Goal: Task Accomplishment & Management: Complete application form

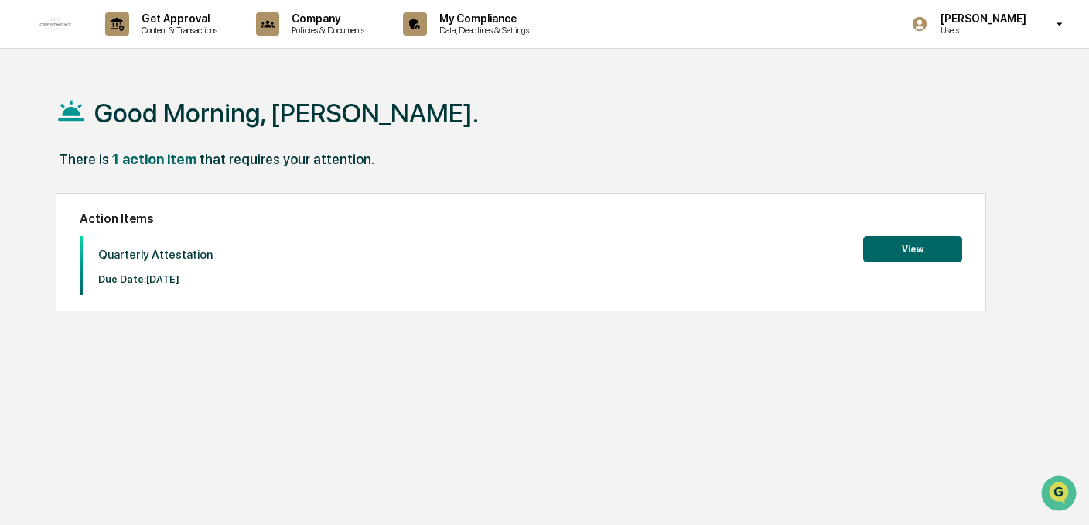
click at [896, 252] on button "View" at bounding box center [912, 249] width 99 height 26
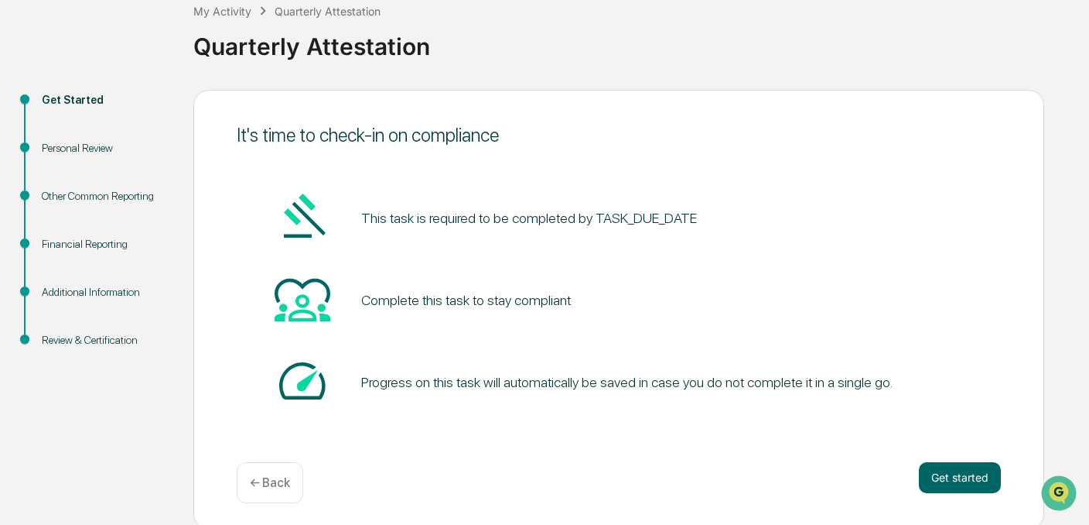
scroll to position [99, 0]
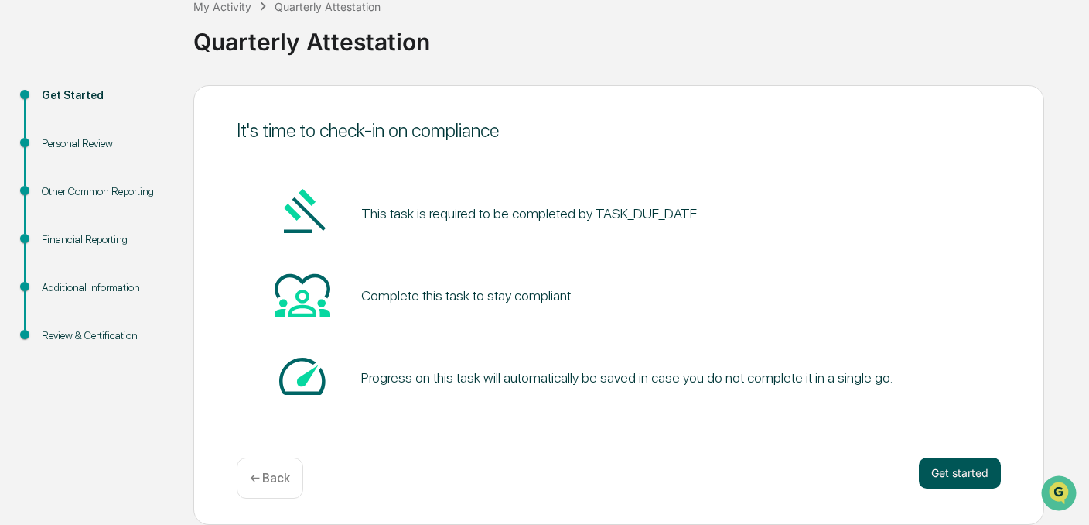
click at [956, 474] on button "Get started" at bounding box center [960, 472] width 82 height 31
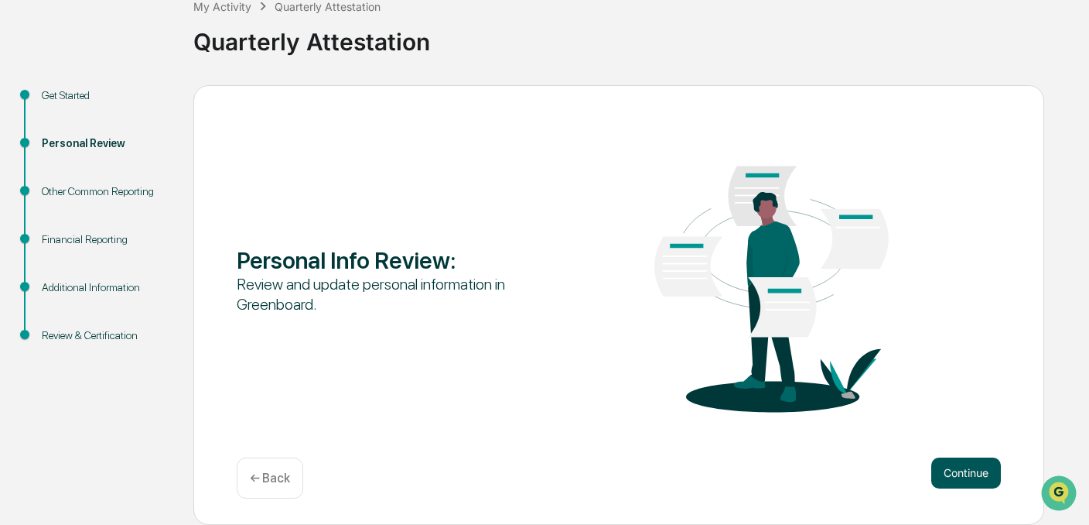
click at [955, 469] on button "Continue" at bounding box center [966, 472] width 70 height 31
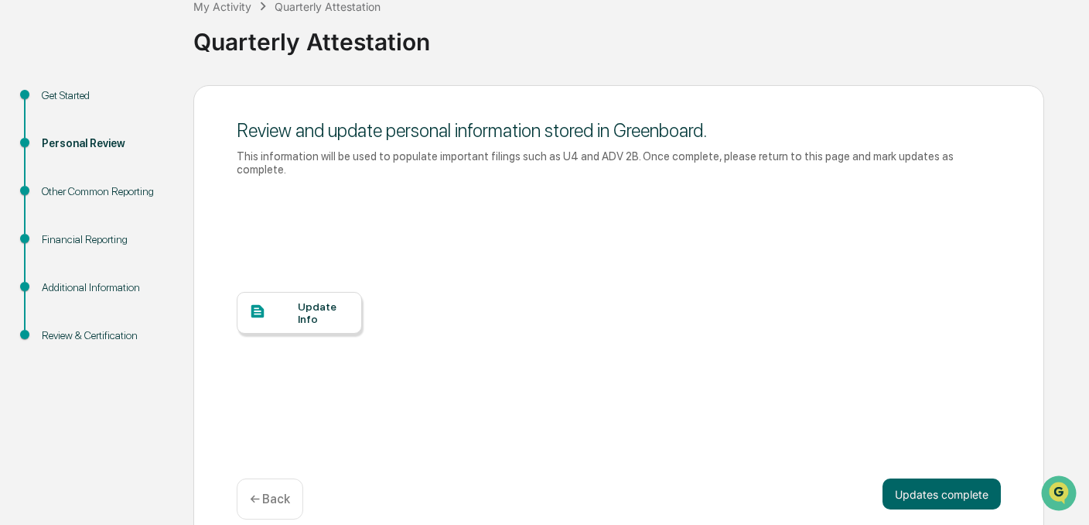
click at [323, 306] on div "Update Info" at bounding box center [324, 312] width 52 height 25
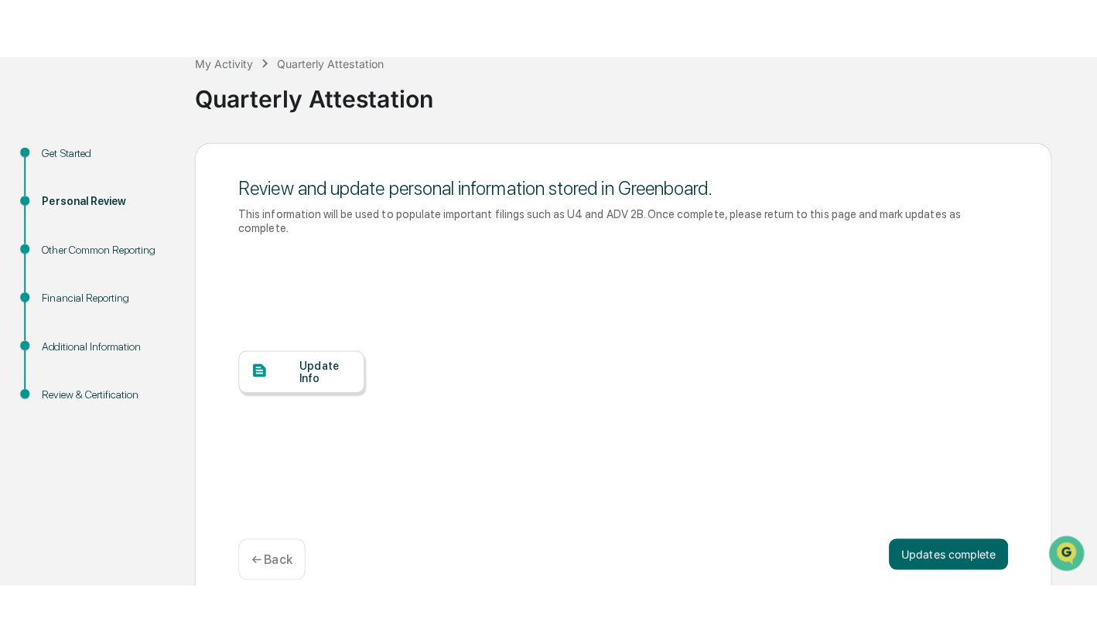
scroll to position [0, 0]
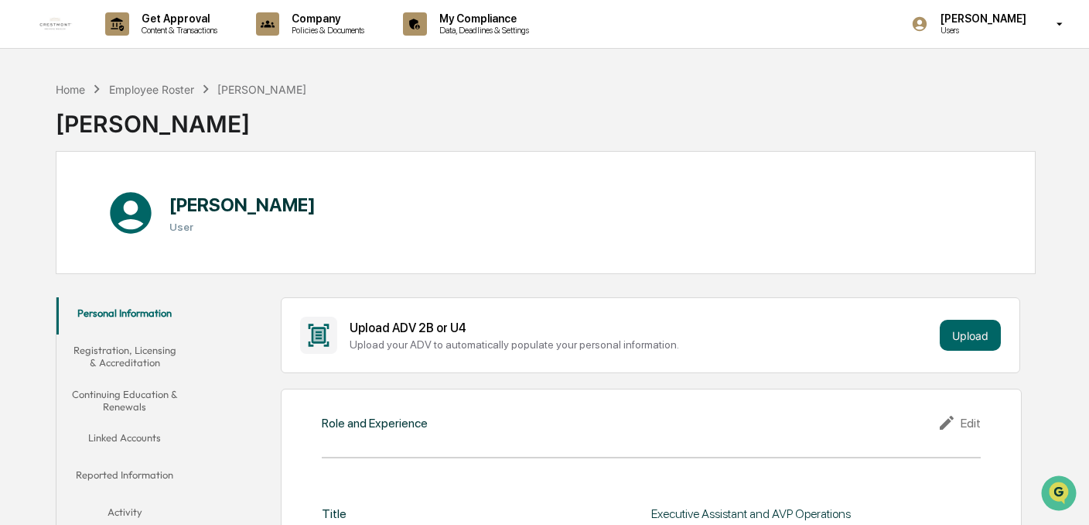
click at [155, 355] on button "Registration, Licensing & Accreditation" at bounding box center [124, 356] width 136 height 44
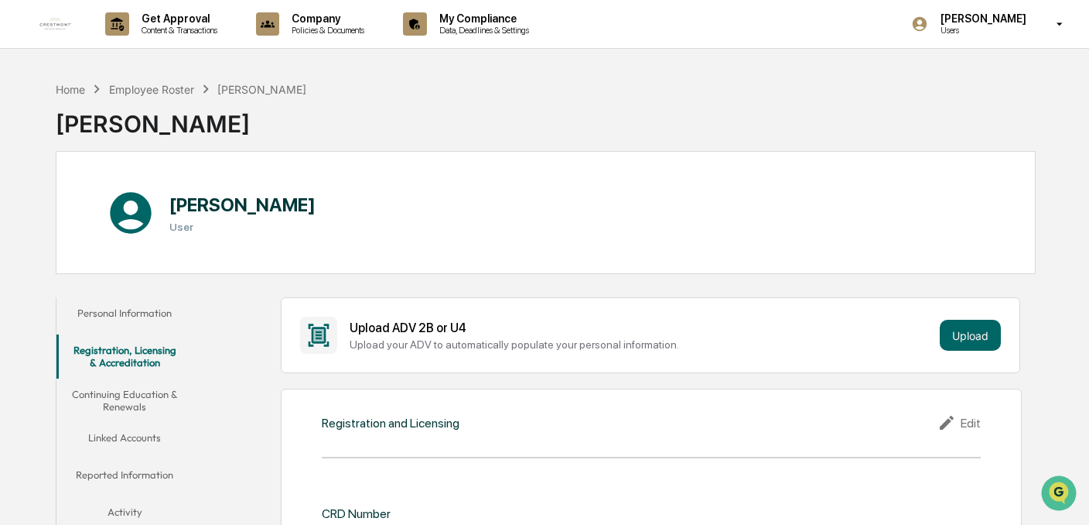
click at [135, 398] on button "Continuing Education & Renewals" at bounding box center [124, 400] width 136 height 44
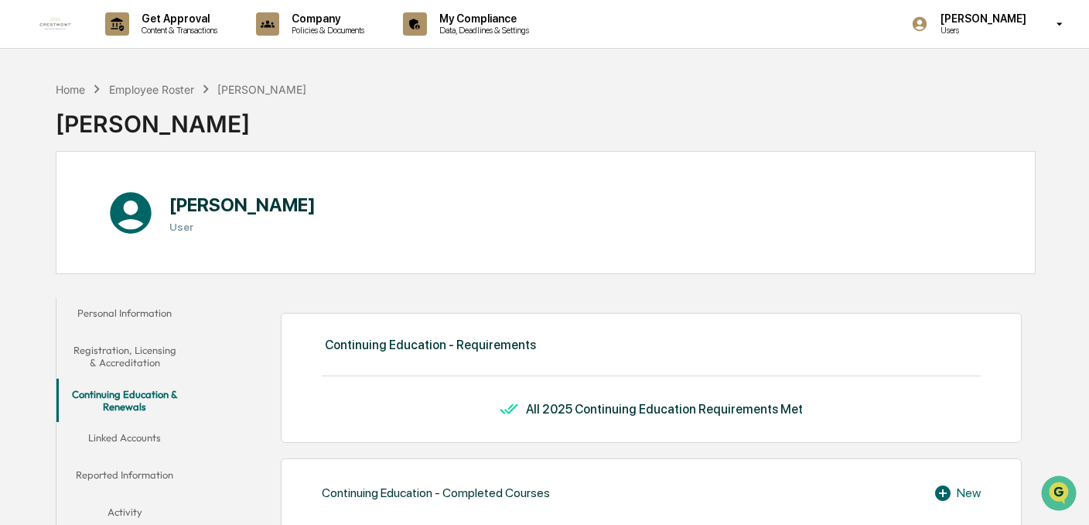
click at [138, 437] on button "Linked Accounts" at bounding box center [124, 440] width 136 height 37
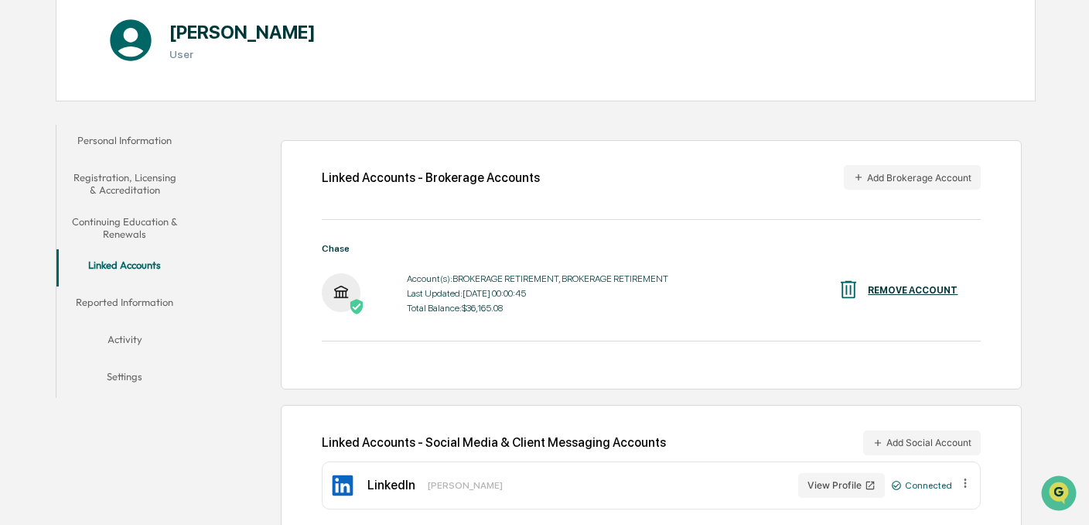
scroll to position [190, 0]
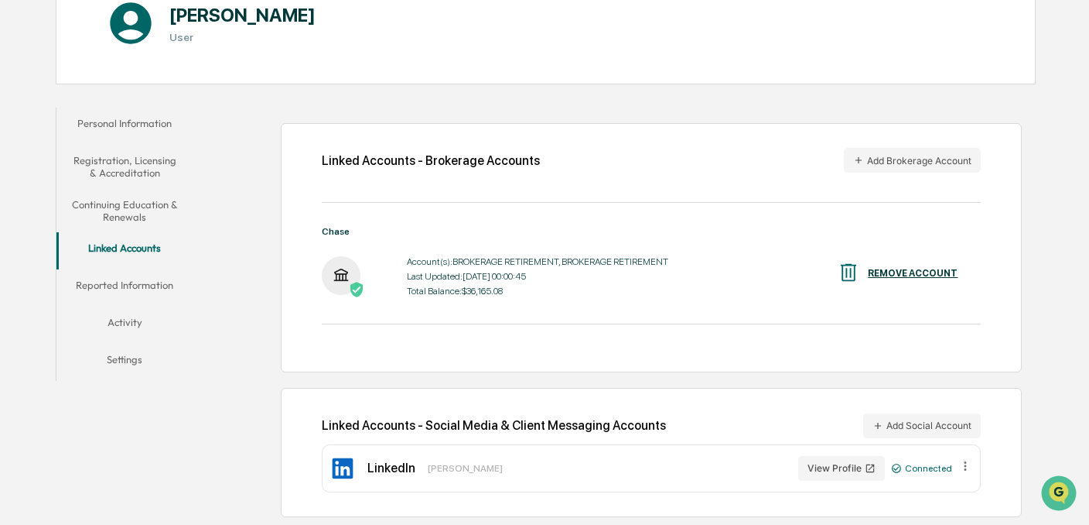
click at [123, 282] on button "Reported Information" at bounding box center [124, 287] width 136 height 37
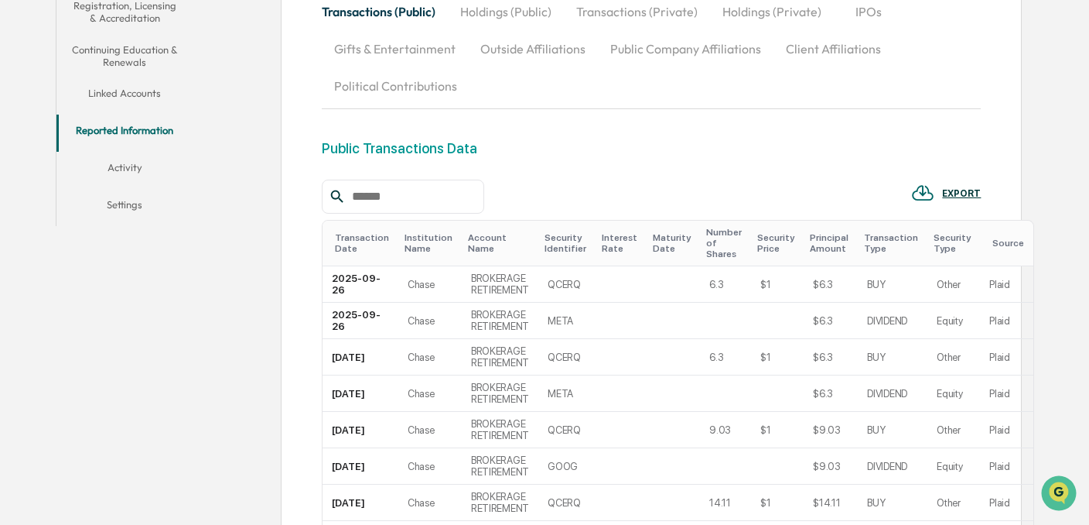
scroll to position [422, 0]
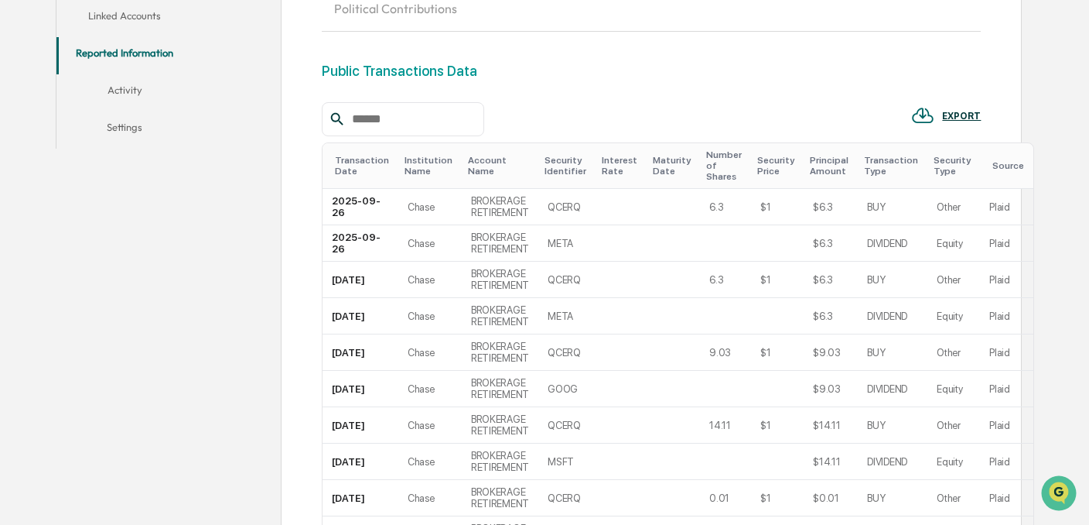
click at [121, 88] on button "Activity" at bounding box center [124, 92] width 136 height 37
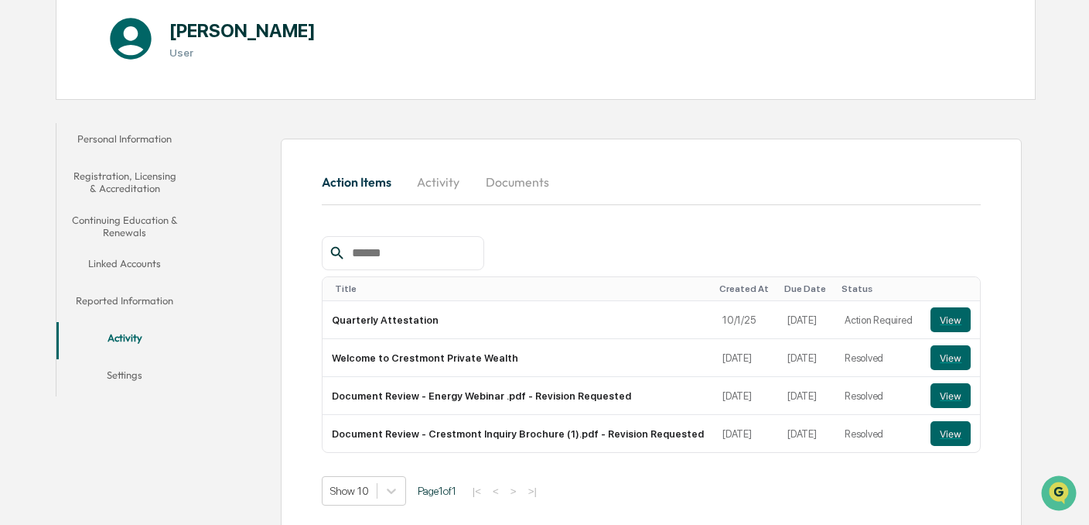
scroll to position [187, 0]
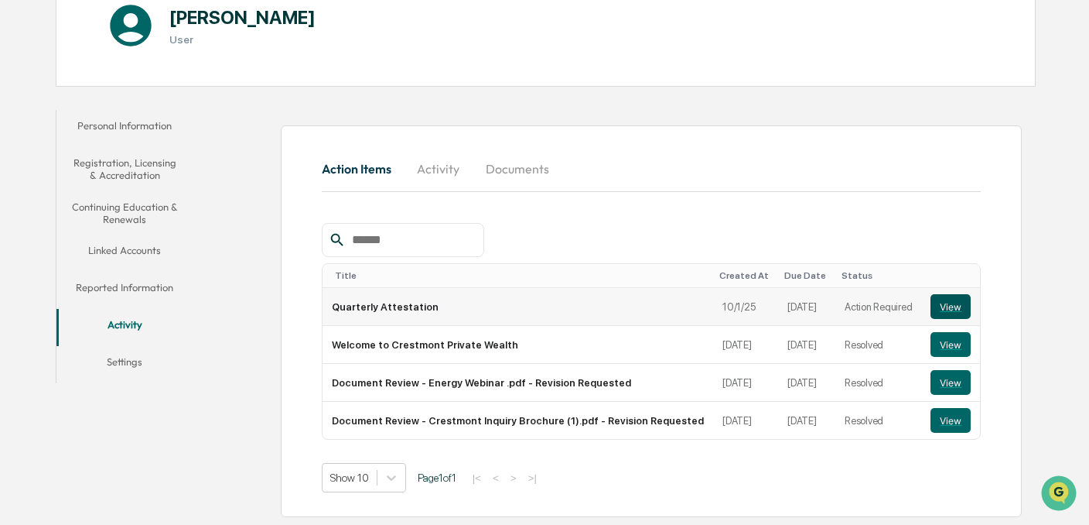
click at [952, 311] on button "View" at bounding box center [951, 306] width 40 height 25
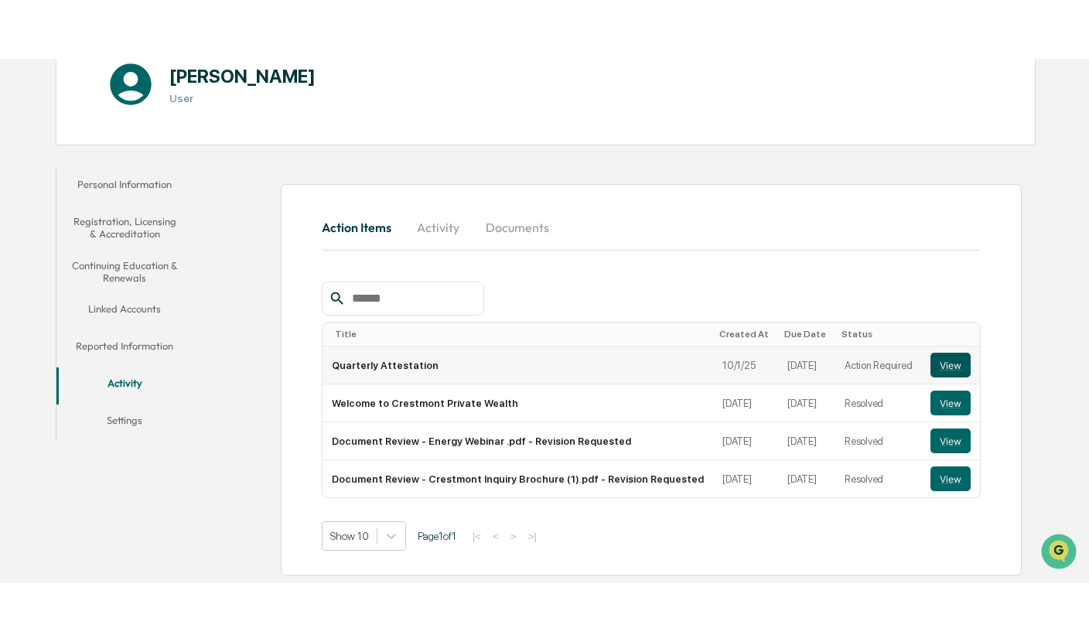
scroll to position [73, 0]
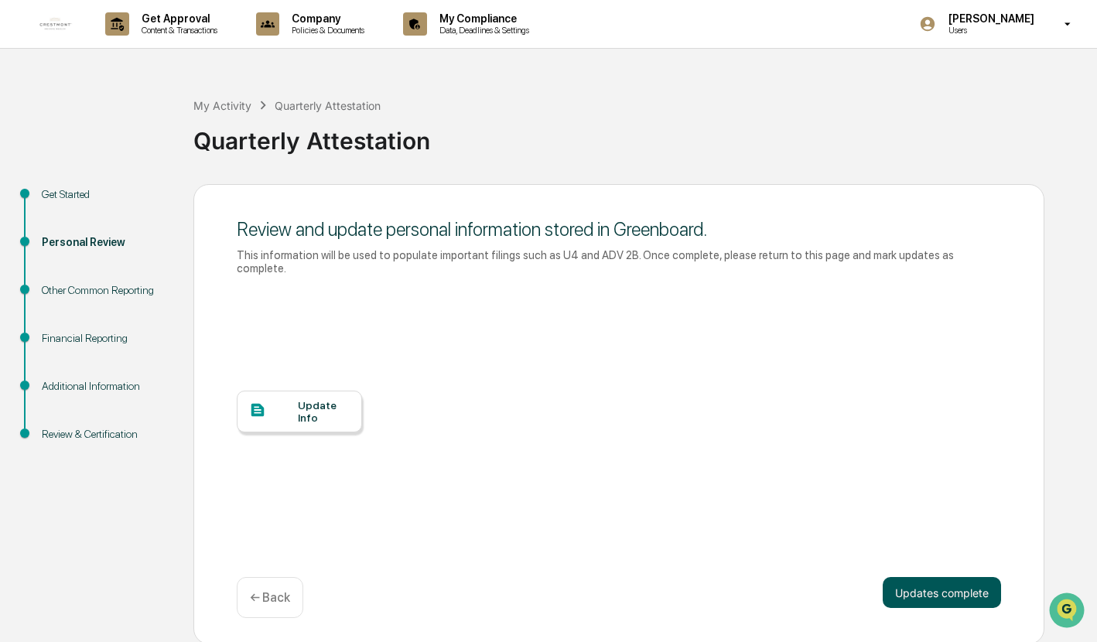
click at [965, 516] on button "Updates complete" at bounding box center [942, 592] width 118 height 31
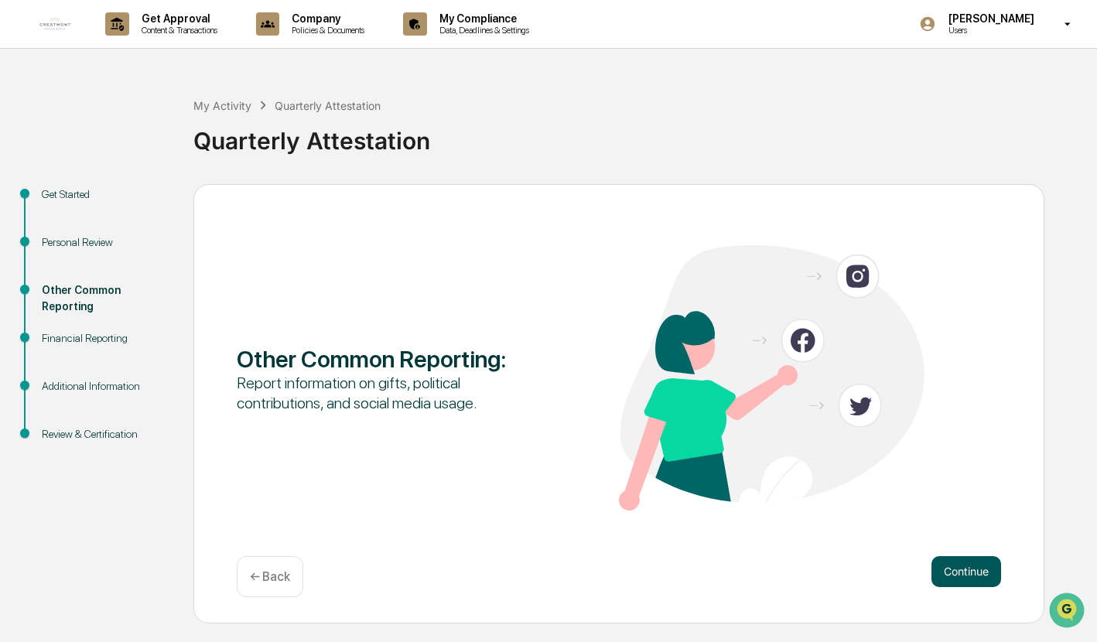
click at [951, 516] on button "Continue" at bounding box center [966, 571] width 70 height 31
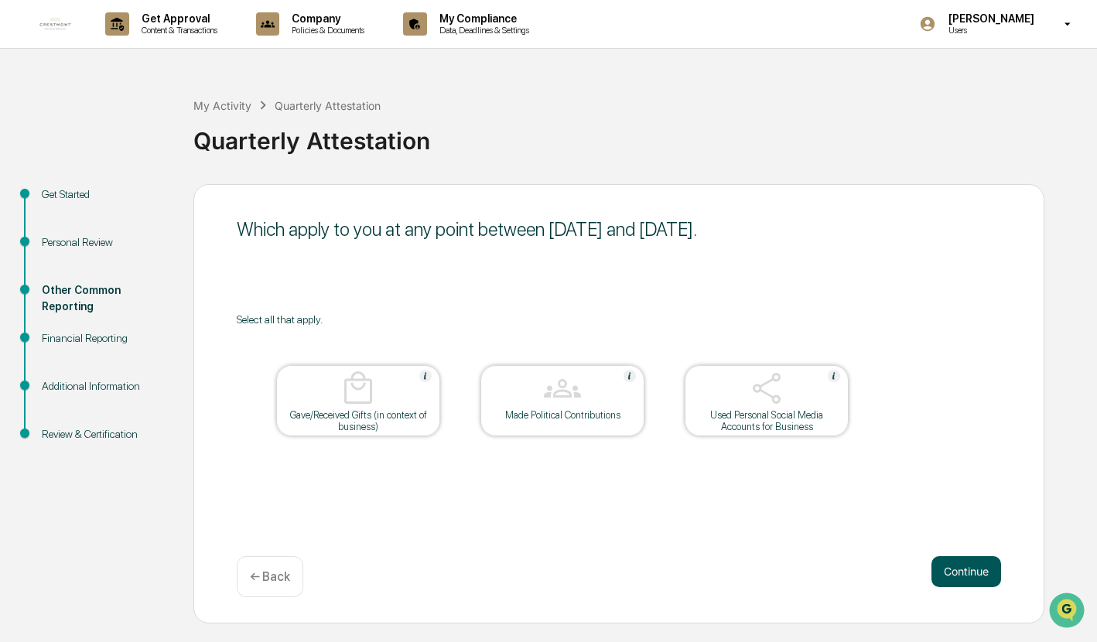
click at [966, 516] on button "Continue" at bounding box center [966, 571] width 70 height 31
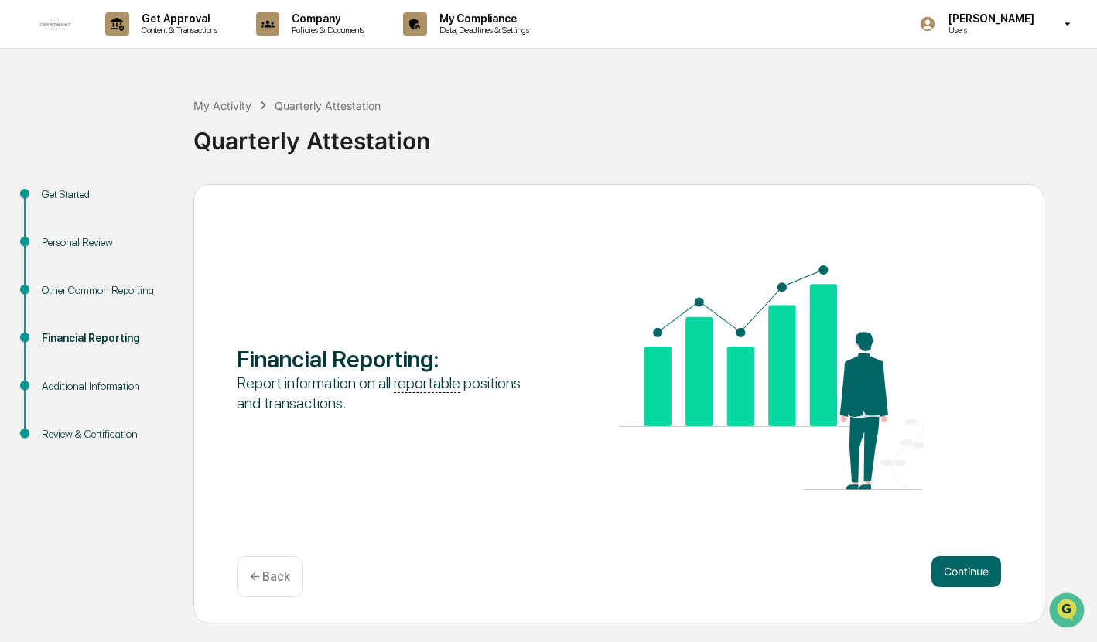
click at [966, 516] on button "Continue" at bounding box center [966, 571] width 70 height 31
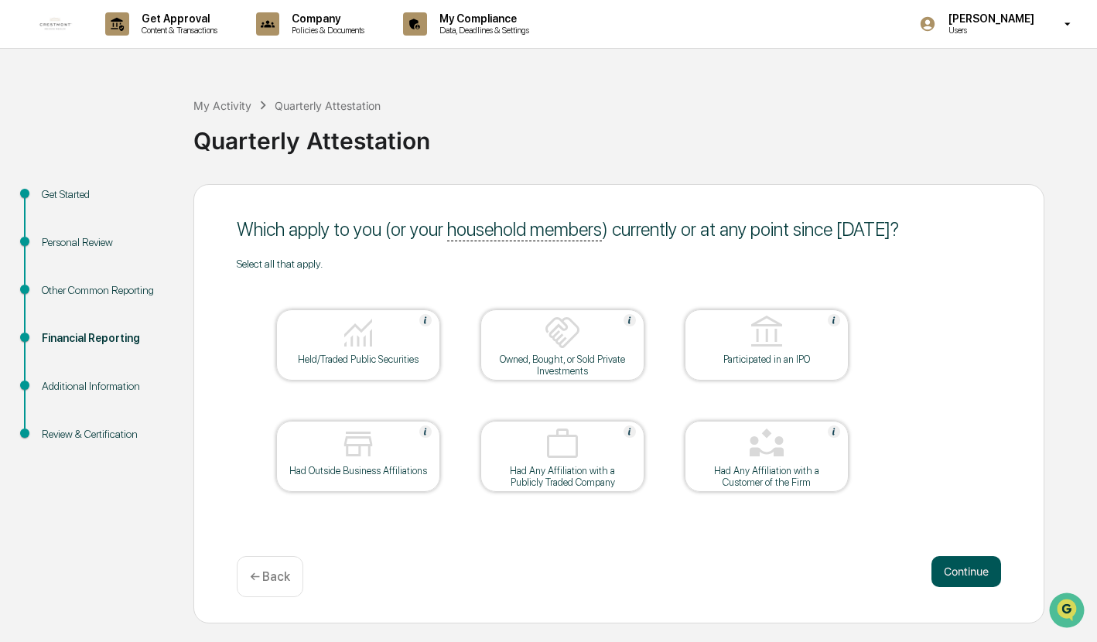
click at [966, 516] on button "Continue" at bounding box center [966, 571] width 70 height 31
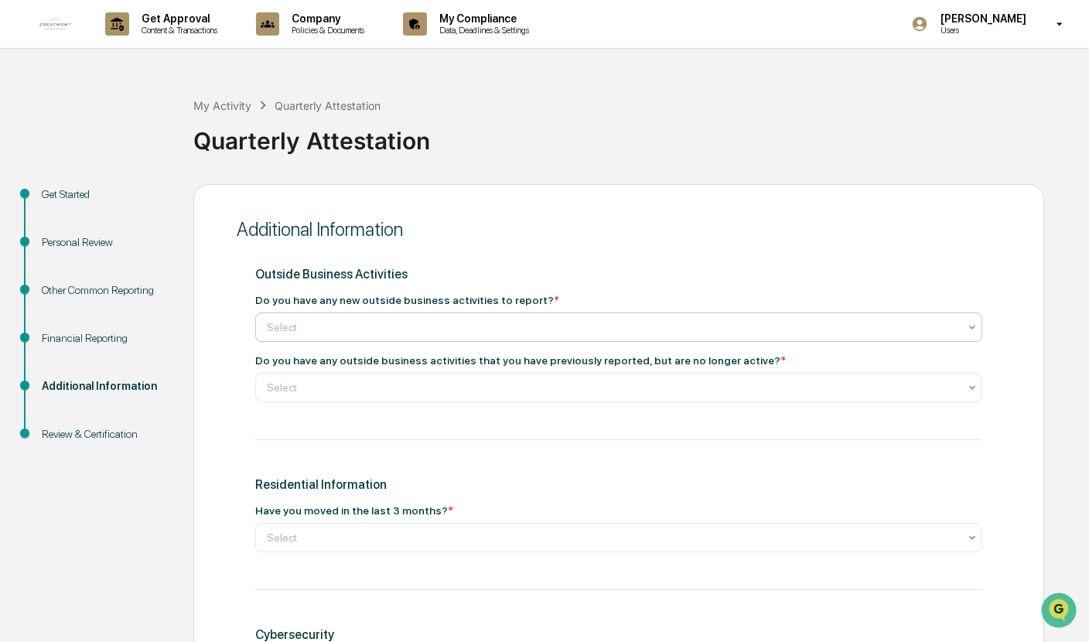
click at [974, 330] on icon at bounding box center [972, 327] width 12 height 12
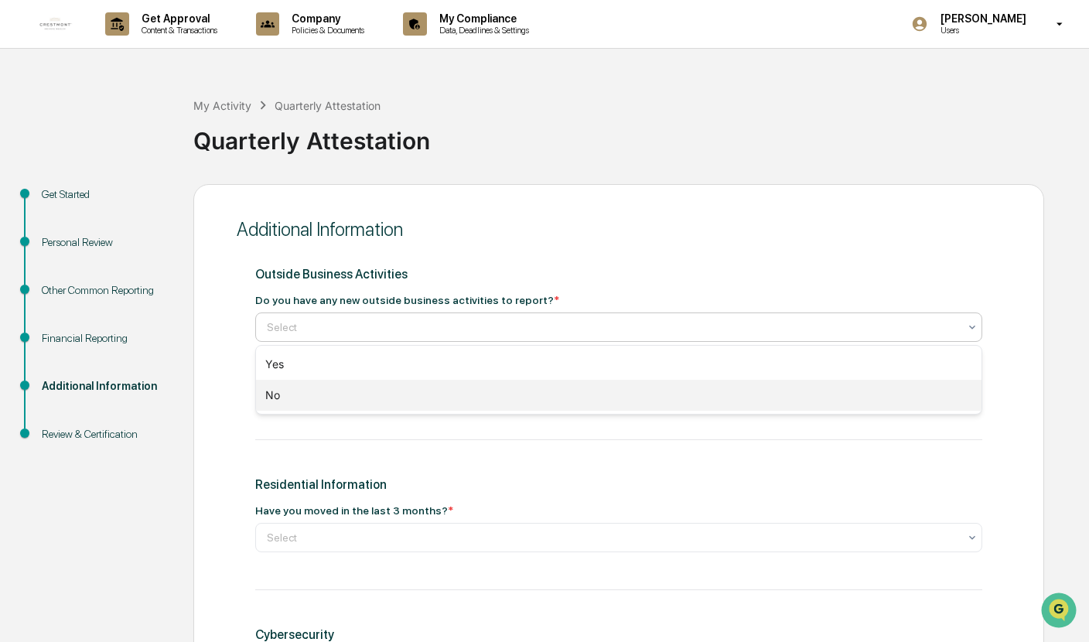
click at [698, 405] on div "No" at bounding box center [619, 395] width 726 height 31
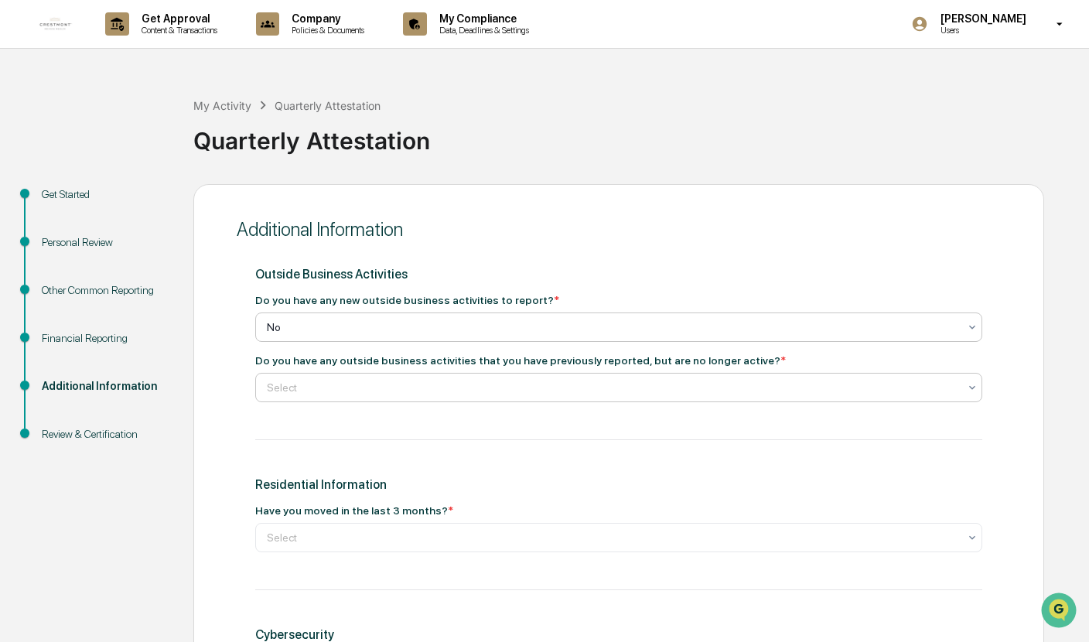
click at [972, 391] on icon at bounding box center [972, 387] width 12 height 12
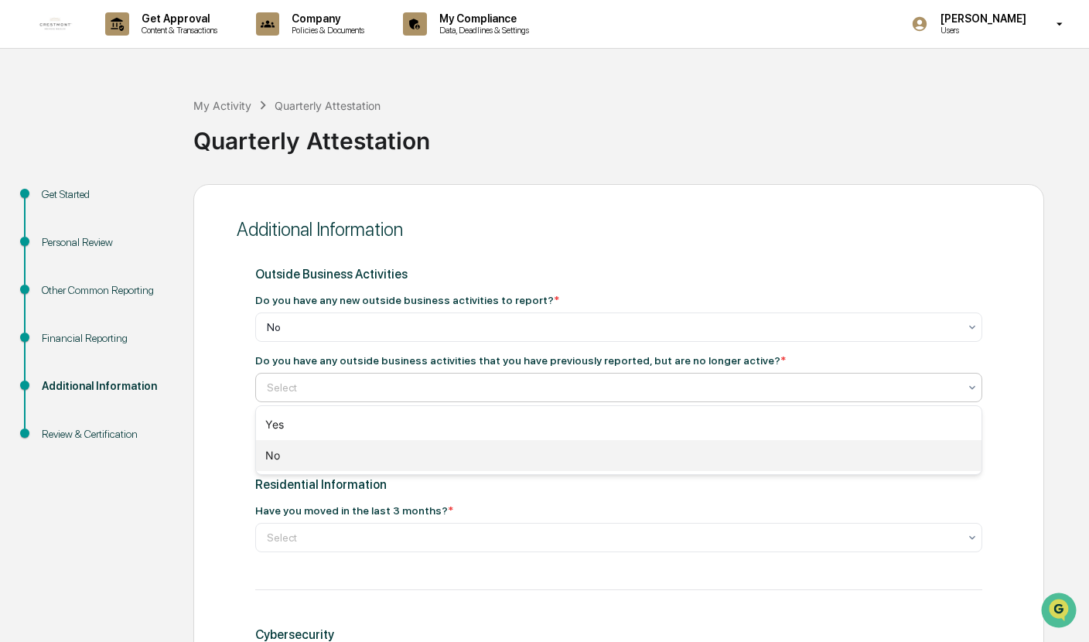
click at [789, 456] on div "No" at bounding box center [619, 455] width 726 height 31
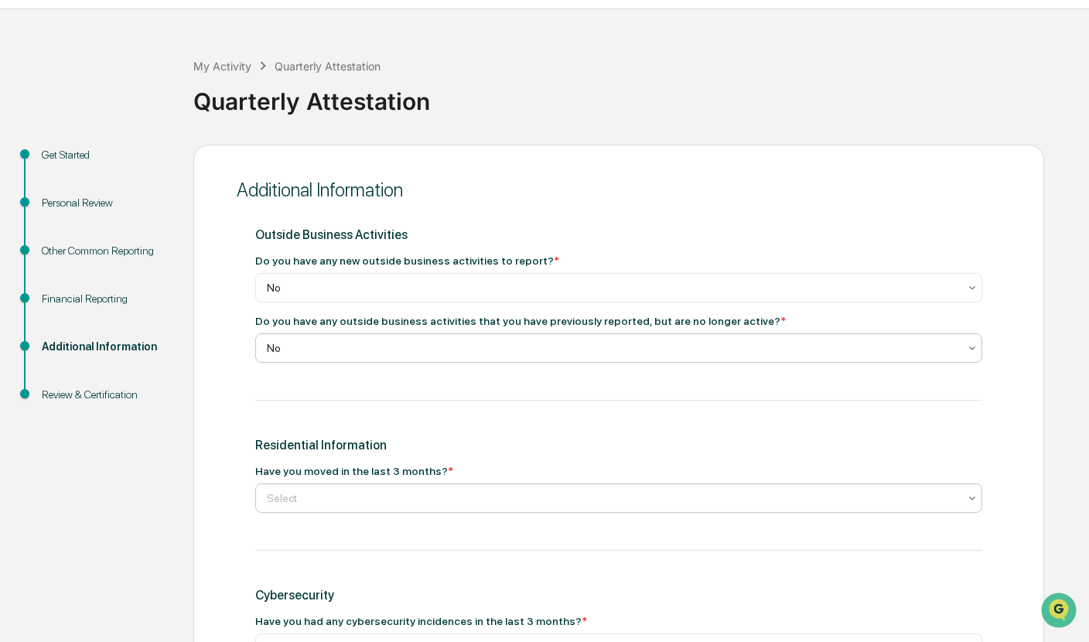
scroll to position [77, 0]
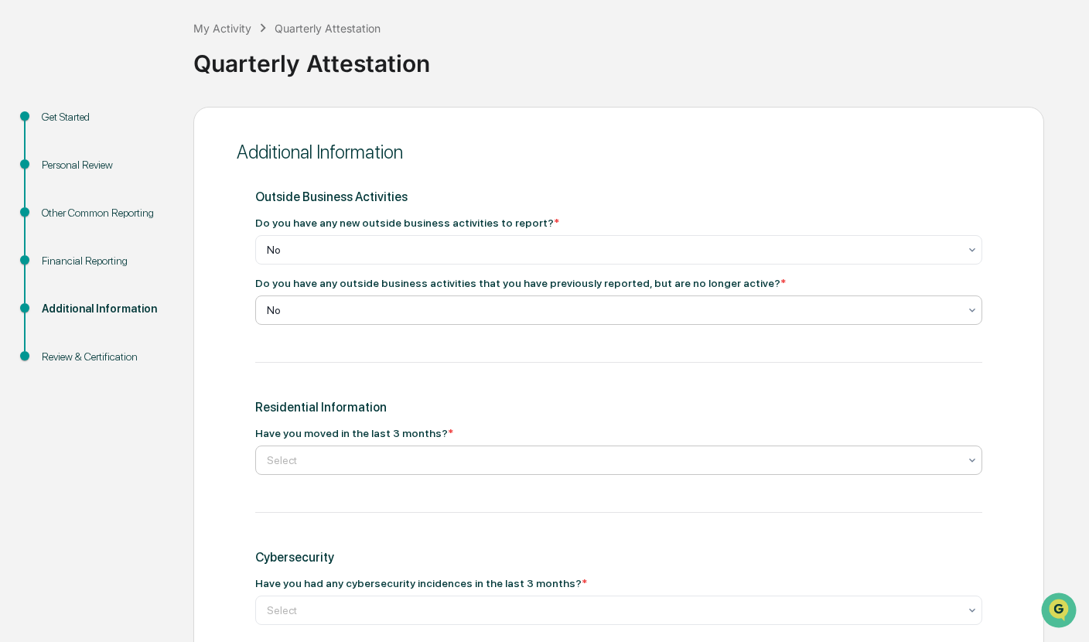
click at [972, 462] on icon at bounding box center [972, 460] width 12 height 12
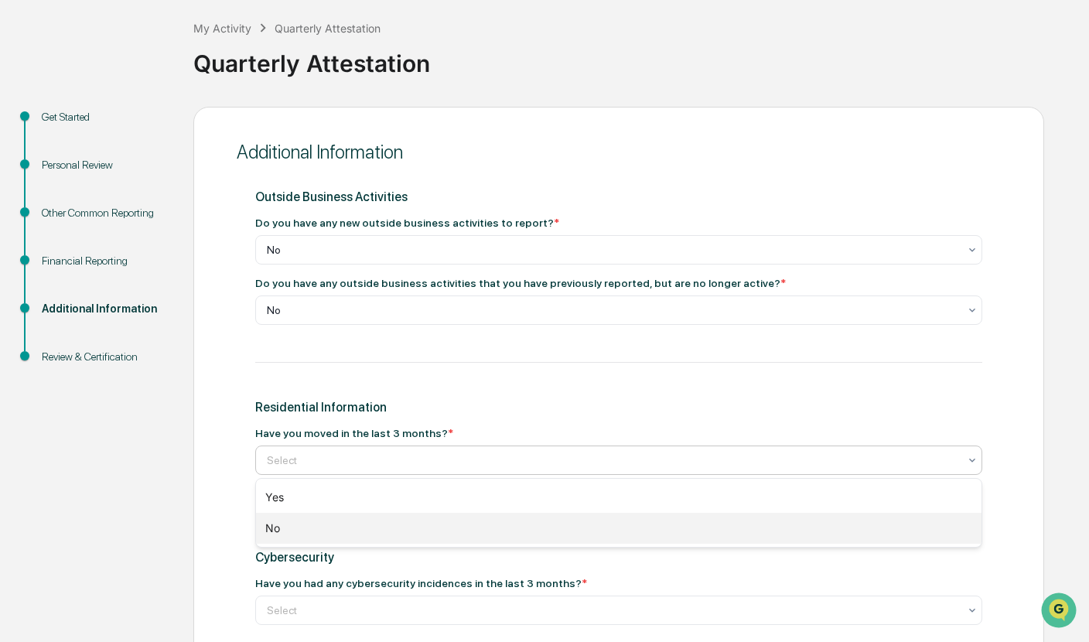
click at [787, 516] on div "No" at bounding box center [619, 528] width 726 height 31
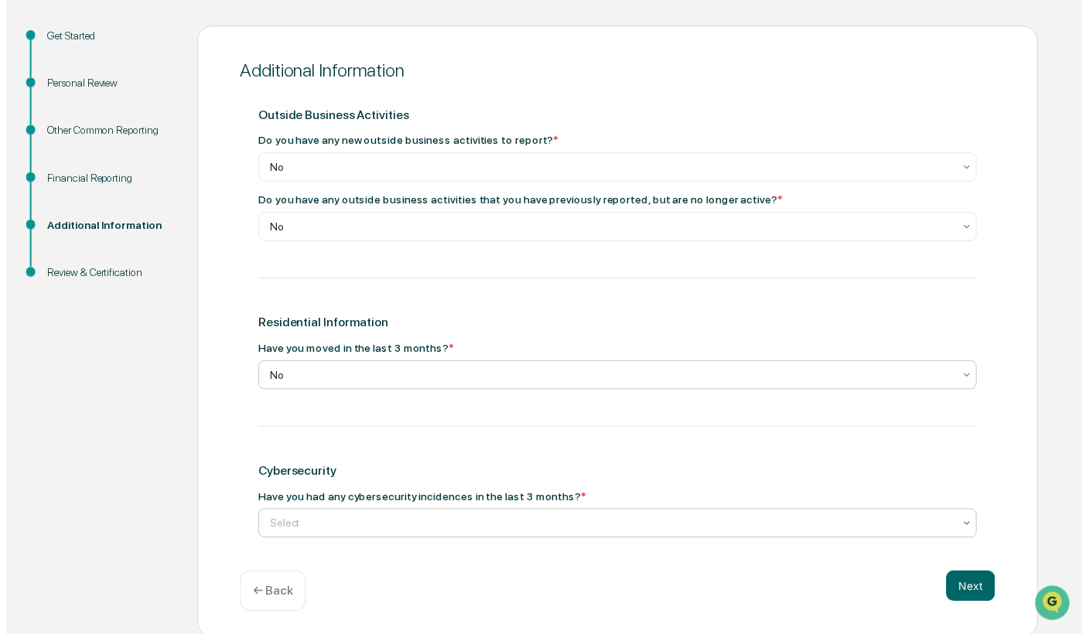
scroll to position [161, 0]
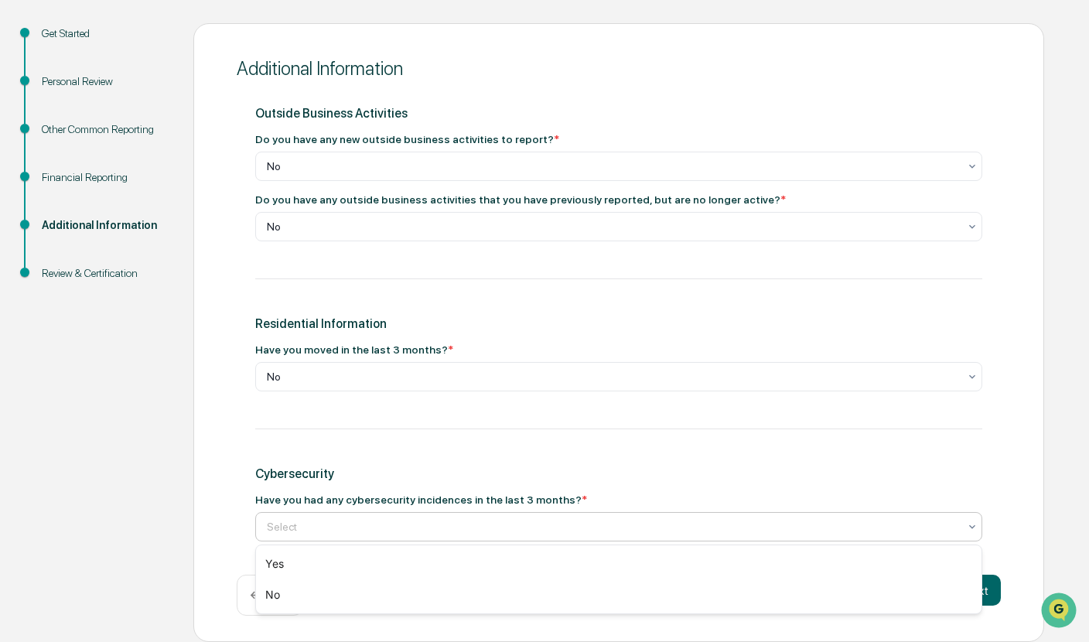
click at [976, 516] on div at bounding box center [972, 527] width 12 height 28
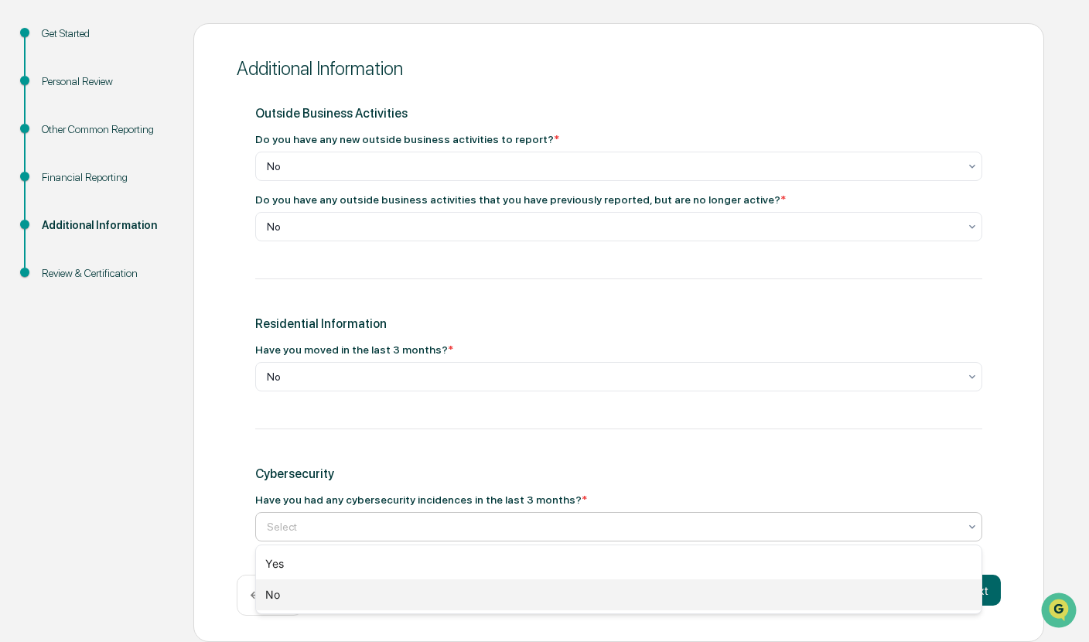
click at [728, 516] on div "No" at bounding box center [619, 594] width 726 height 31
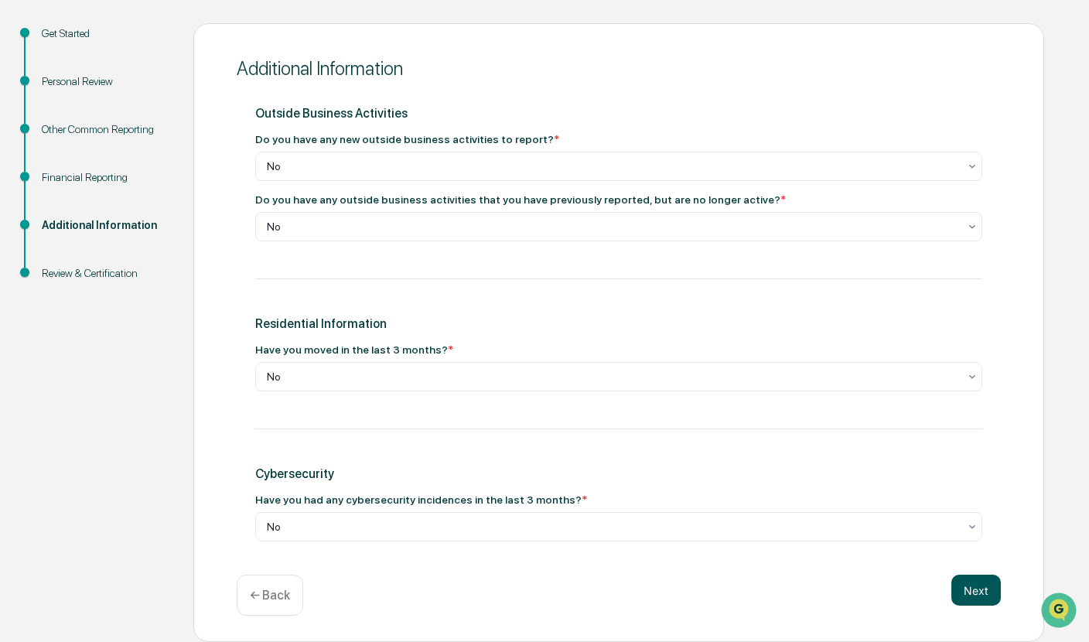
click at [975, 516] on button "Next" at bounding box center [977, 590] width 50 height 31
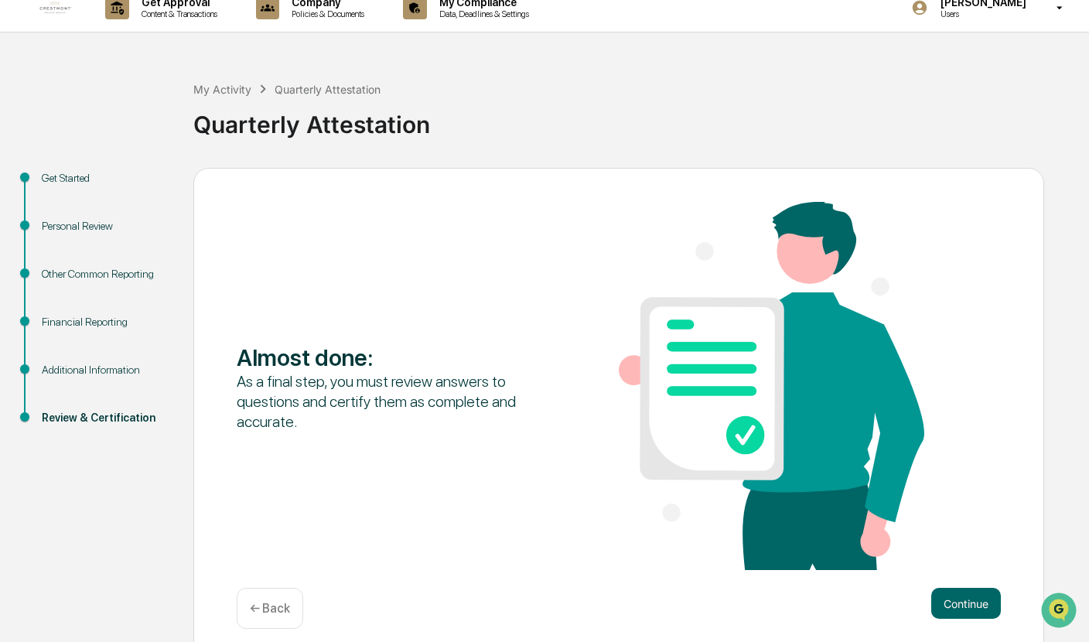
scroll to position [29, 0]
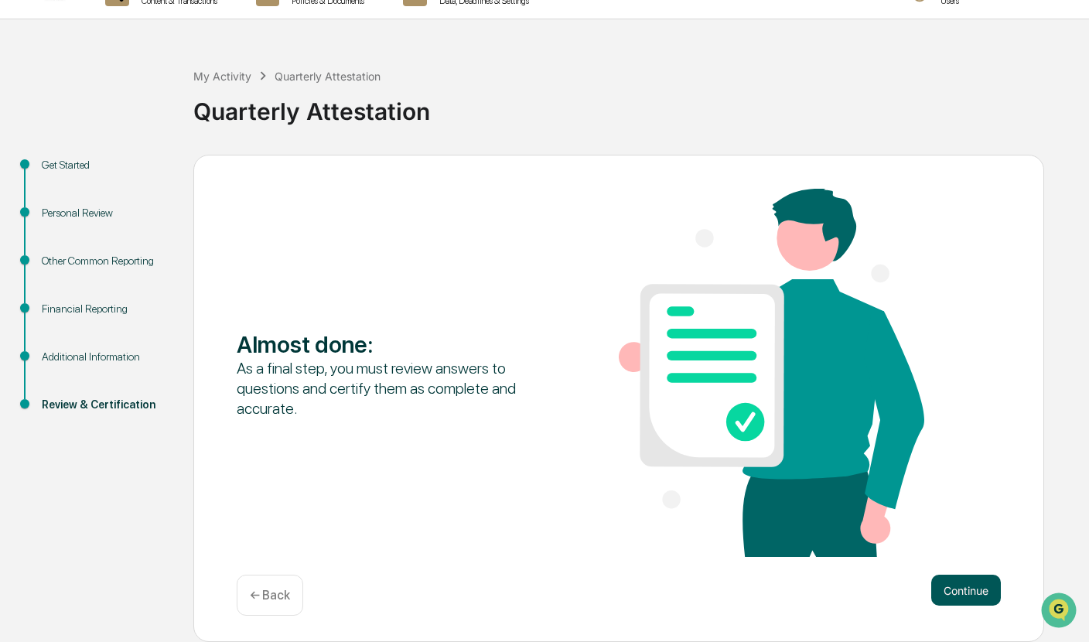
click at [955, 516] on button "Continue" at bounding box center [966, 590] width 70 height 31
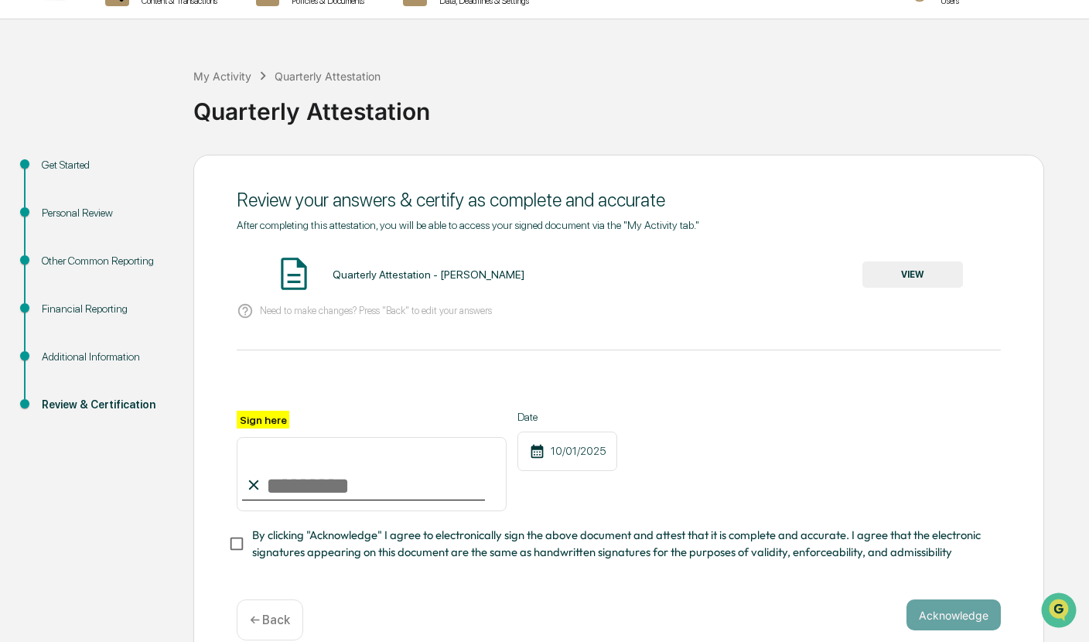
click at [304, 490] on input "Sign here" at bounding box center [372, 474] width 270 height 74
type input "**********"
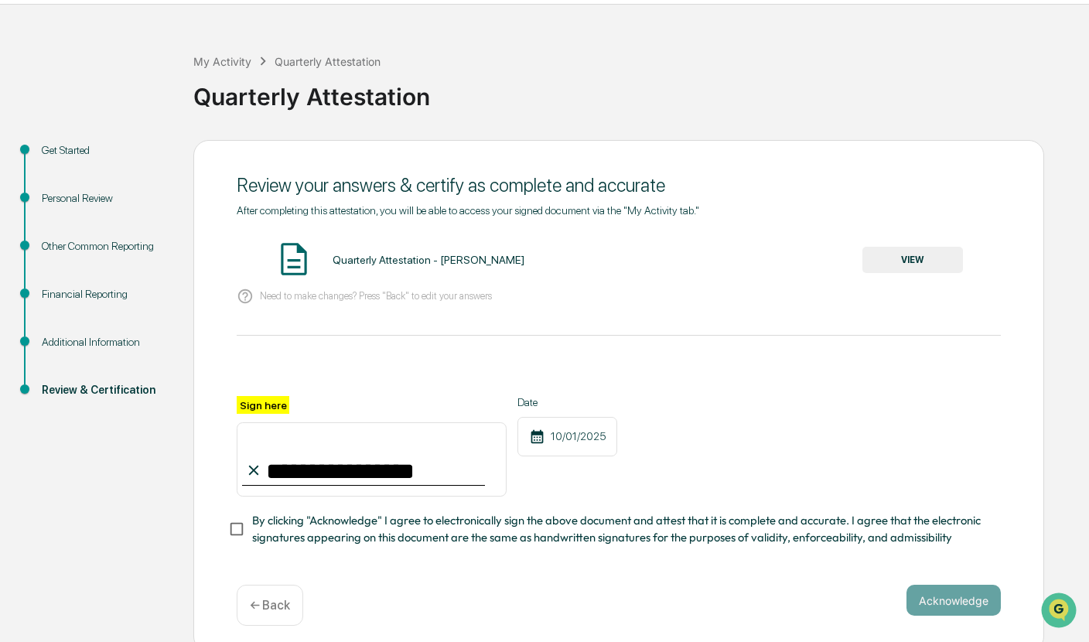
scroll to position [59, 0]
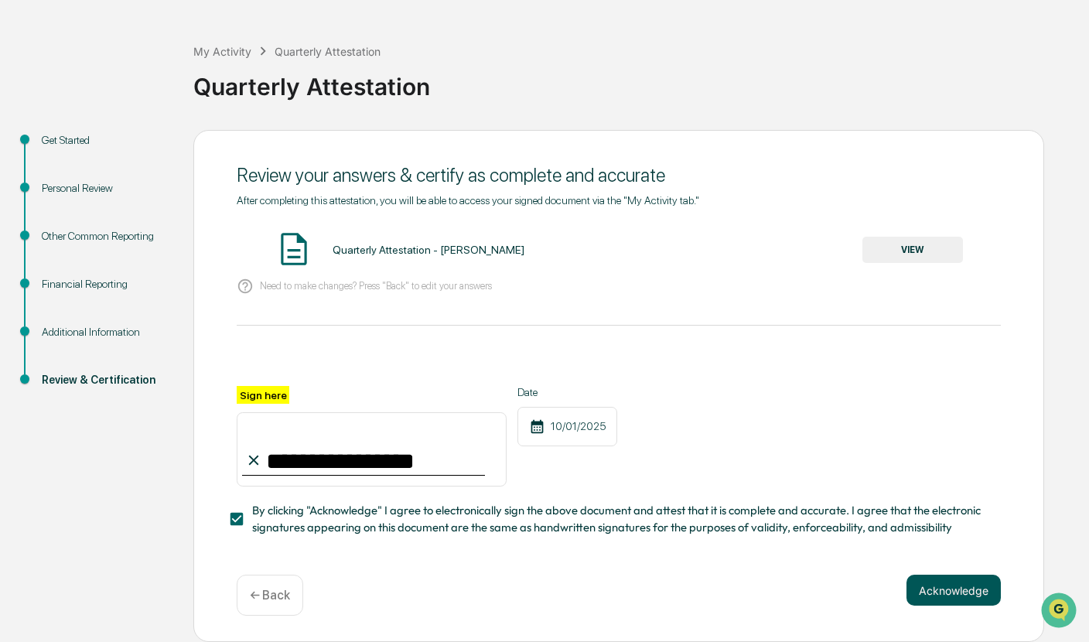
click at [963, 516] on button "Acknowledge" at bounding box center [954, 590] width 94 height 31
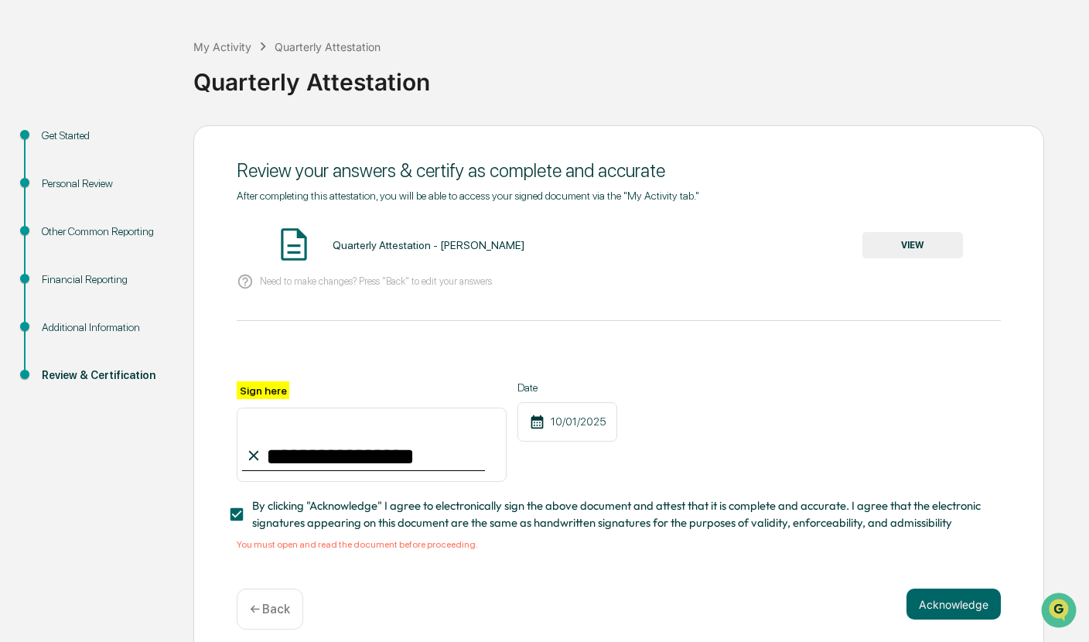
click at [912, 255] on button "VIEW" at bounding box center [913, 245] width 101 height 26
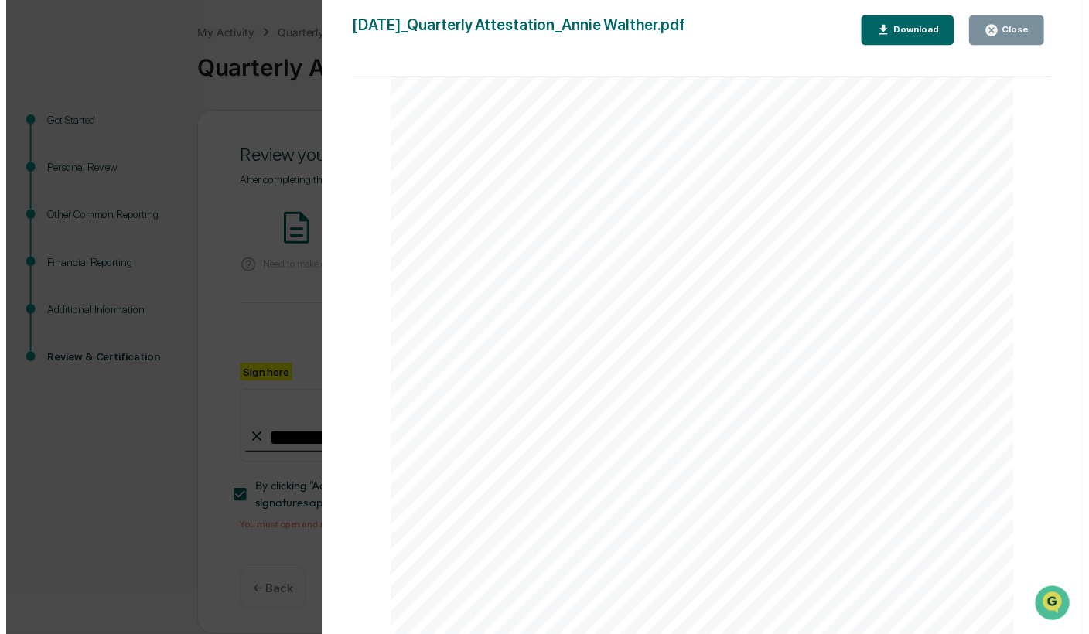
scroll to position [77, 0]
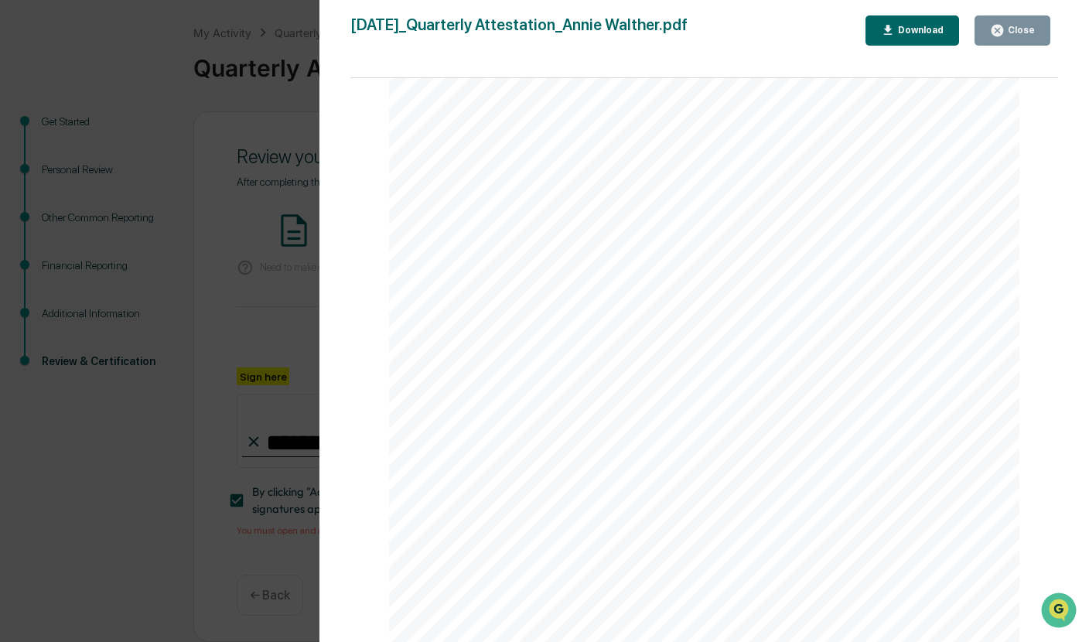
click at [1009, 36] on div "Close" at bounding box center [1020, 30] width 30 height 11
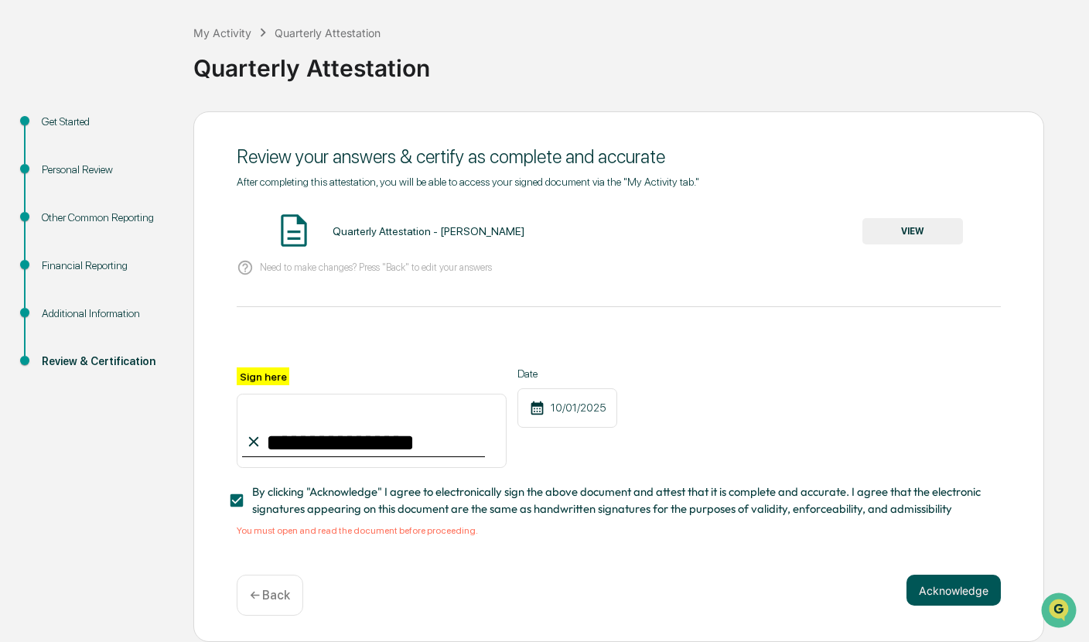
click at [946, 516] on button "Acknowledge" at bounding box center [954, 590] width 94 height 31
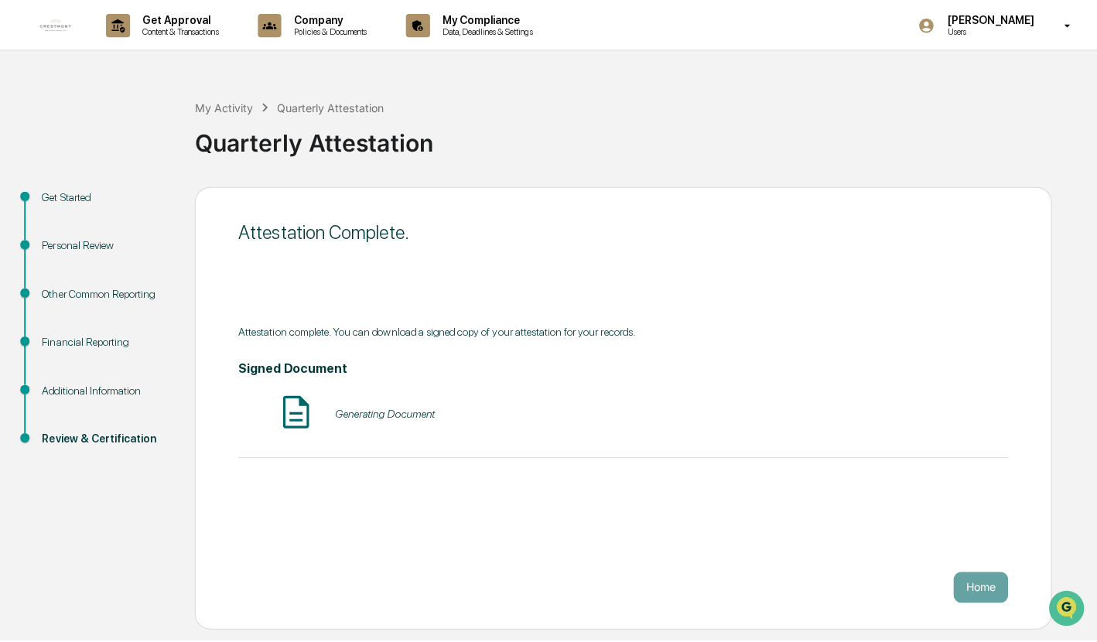
scroll to position [0, 0]
